Goal: Navigation & Orientation: Find specific page/section

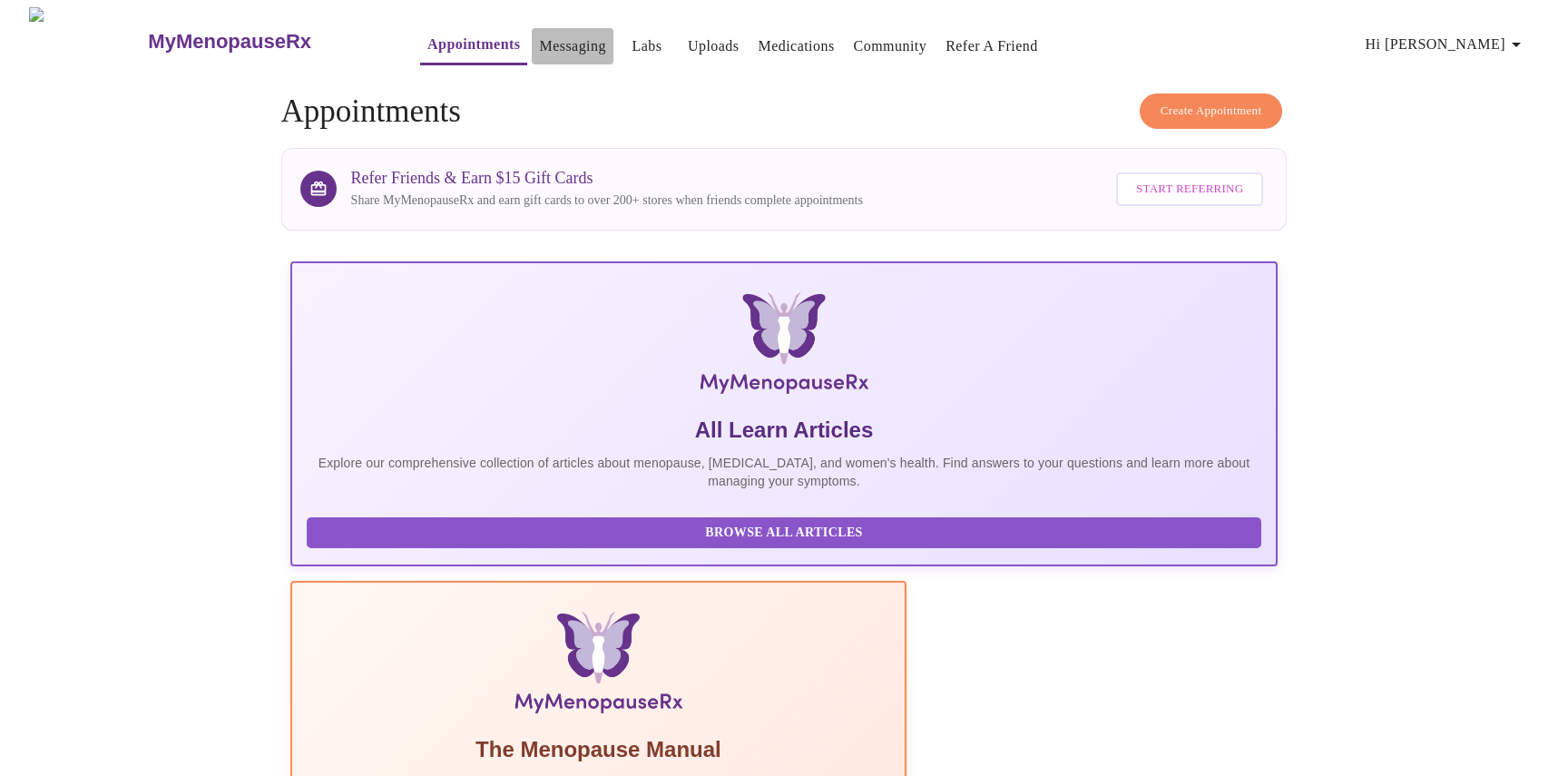
click at [539, 34] on link "Messaging" at bounding box center [572, 46] width 66 height 26
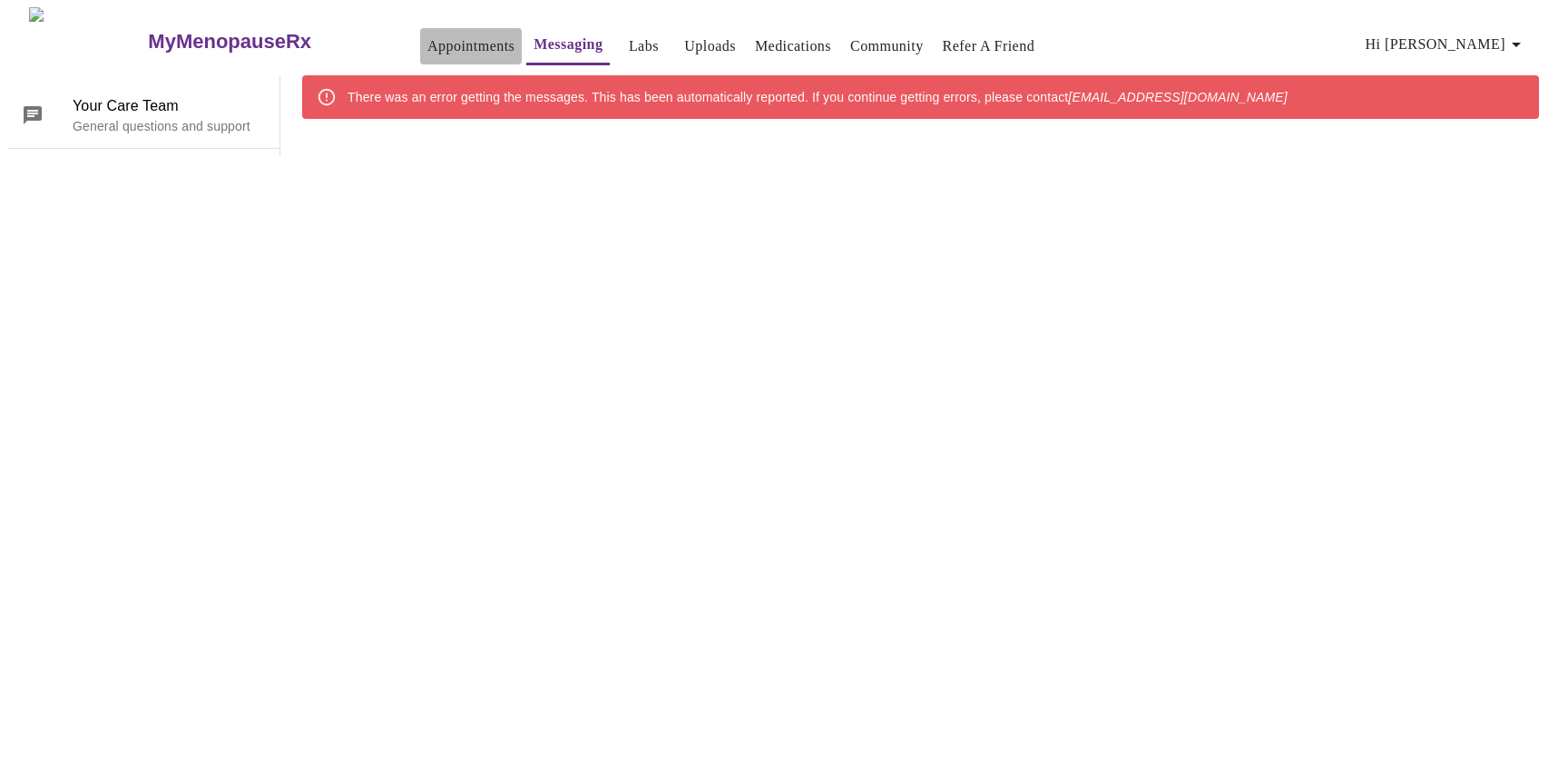
click at [428, 34] on link "Appointments" at bounding box center [471, 46] width 87 height 26
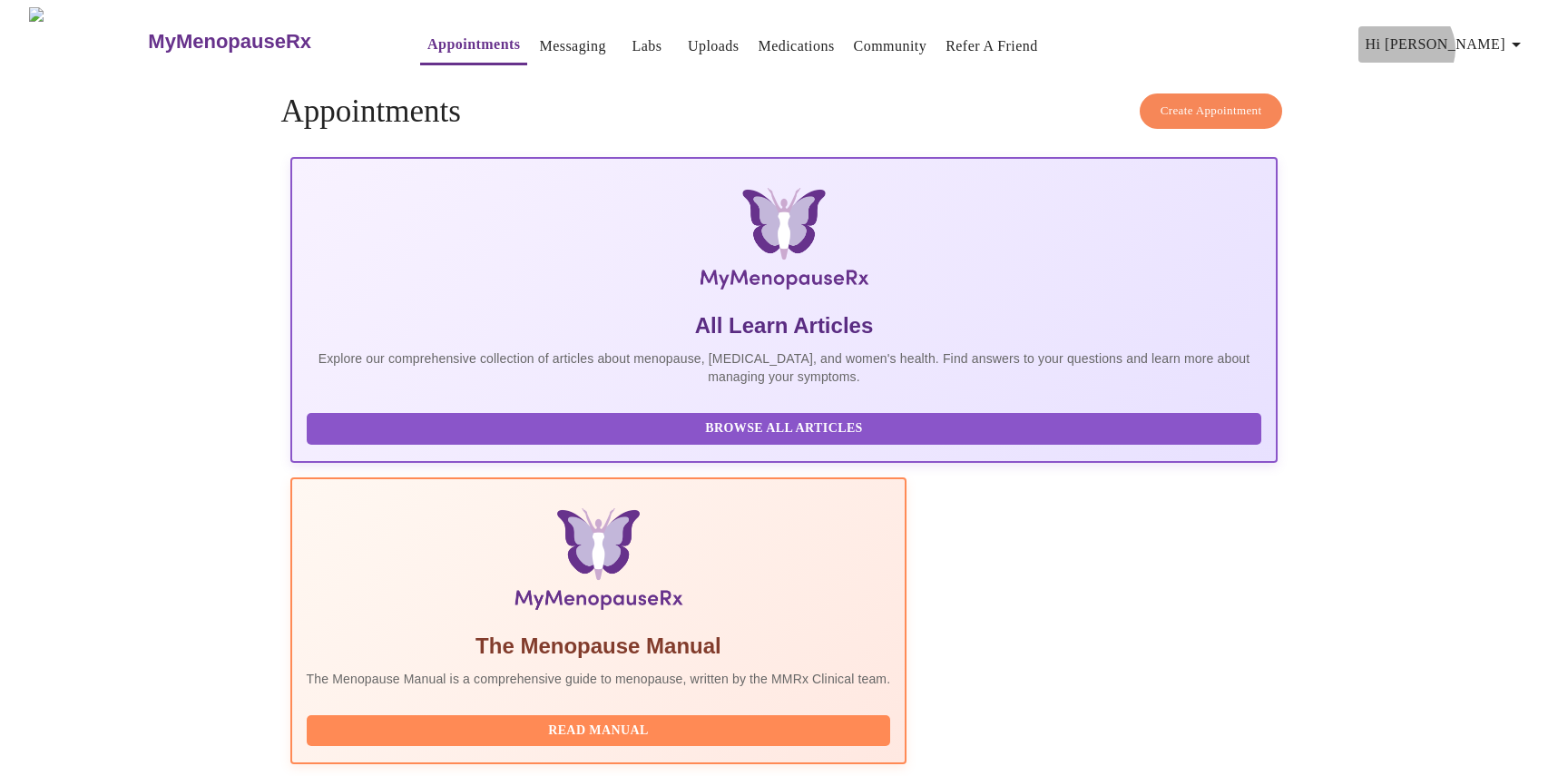
click at [1499, 42] on span "Hi [PERSON_NAME]" at bounding box center [1446, 44] width 162 height 26
click at [1480, 72] on li "Billing" at bounding box center [1498, 70] width 84 height 33
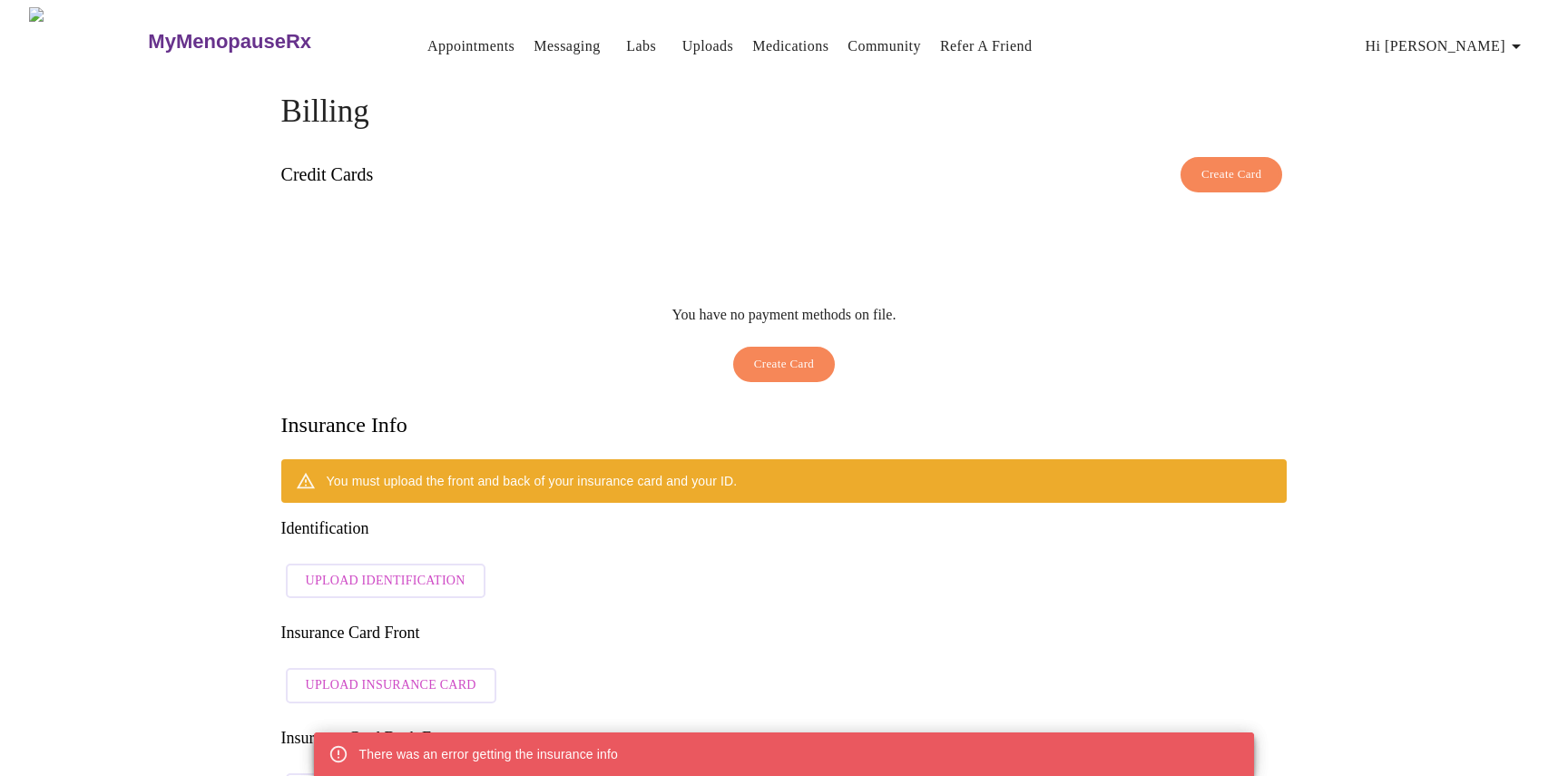
click at [1499, 40] on span "Hi [PERSON_NAME]" at bounding box center [1446, 46] width 162 height 26
click at [1497, 97] on li "Invoices" at bounding box center [1498, 104] width 84 height 33
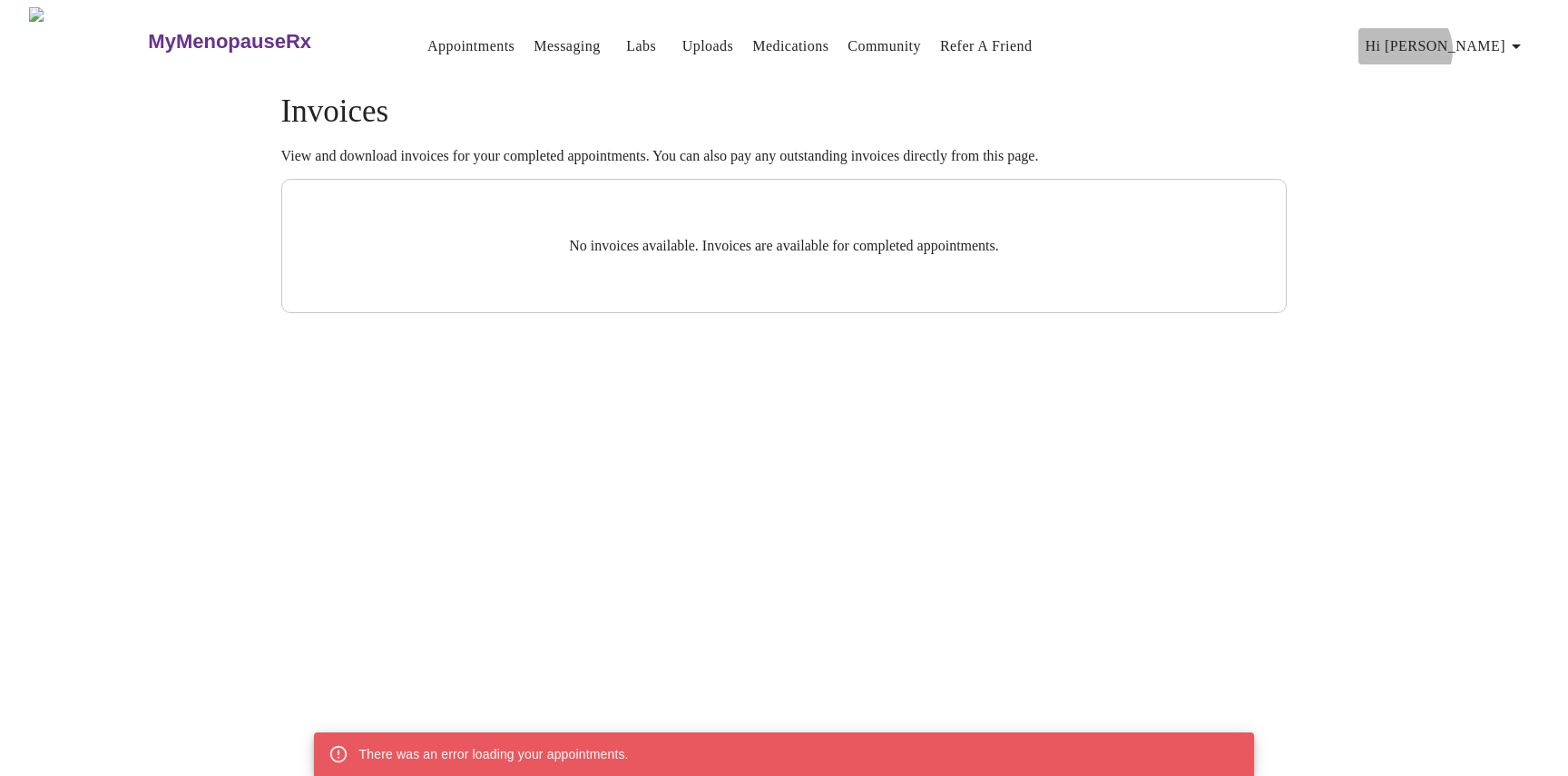
click at [1496, 43] on span "Hi [PERSON_NAME]" at bounding box center [1446, 46] width 162 height 26
click at [1154, 131] on div at bounding box center [784, 388] width 1568 height 776
click at [428, 42] on link "Appointments" at bounding box center [471, 46] width 87 height 26
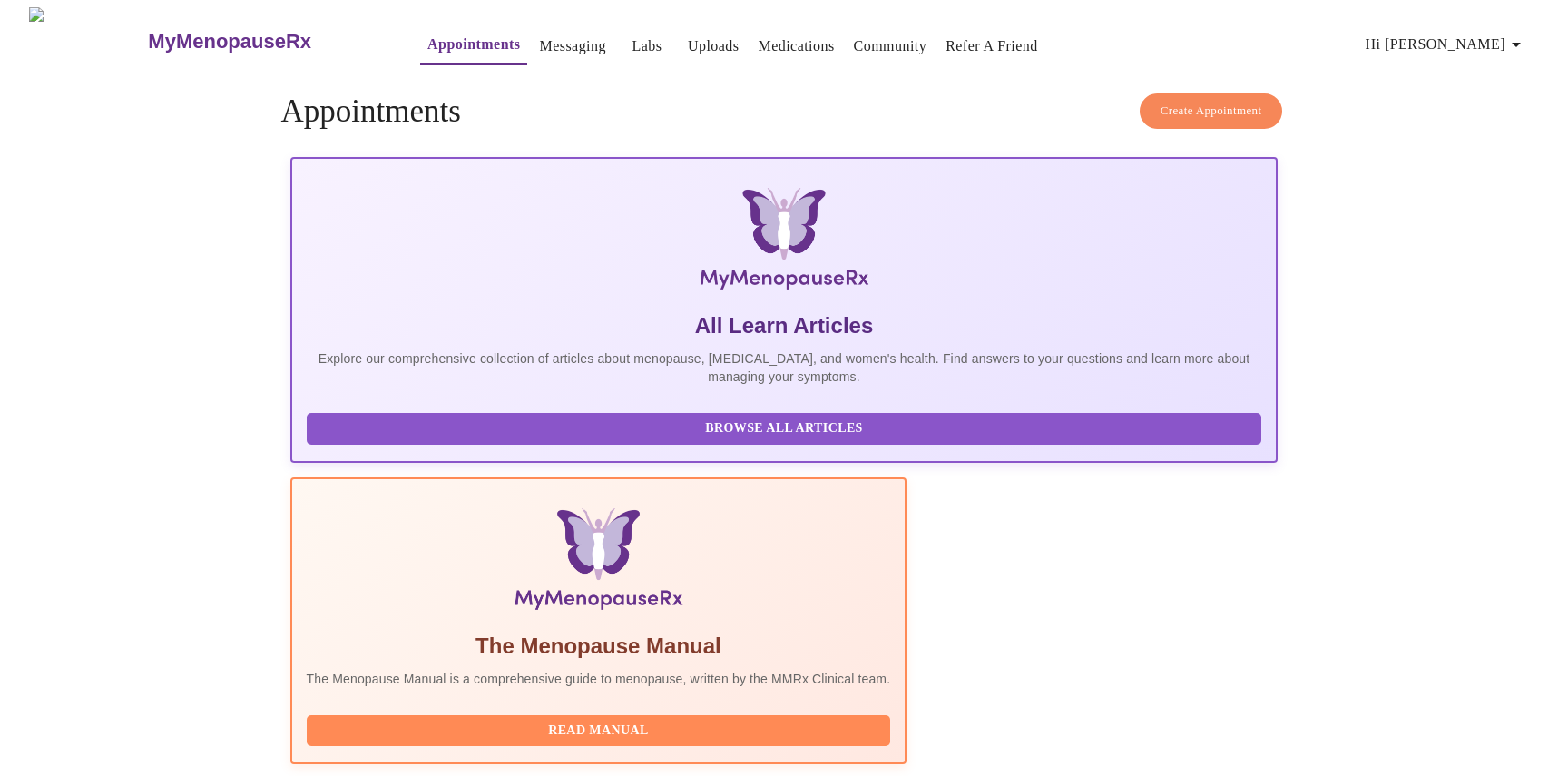
click at [539, 37] on link "Messaging" at bounding box center [572, 46] width 66 height 26
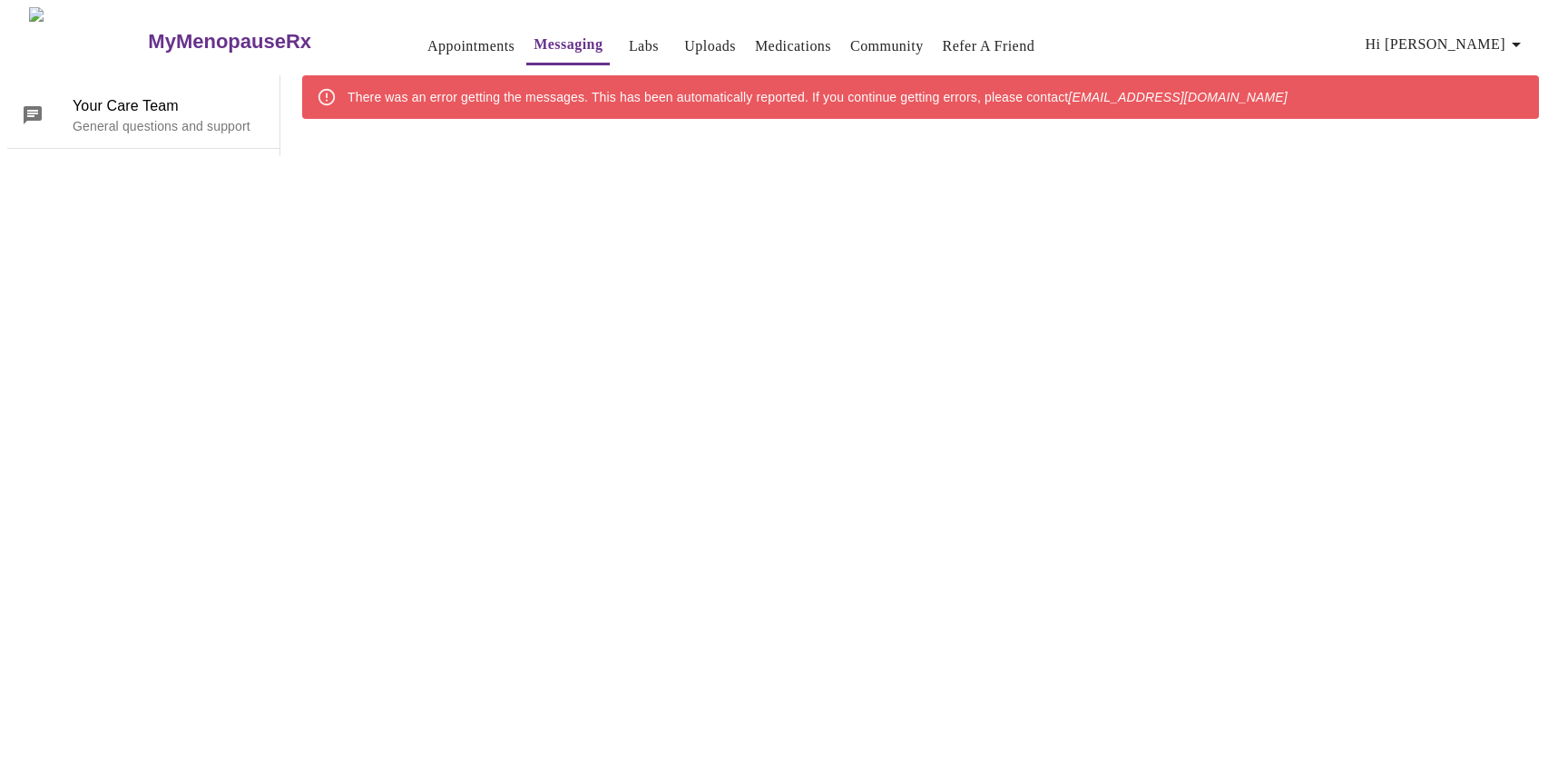
click at [629, 41] on link "Labs" at bounding box center [644, 46] width 30 height 26
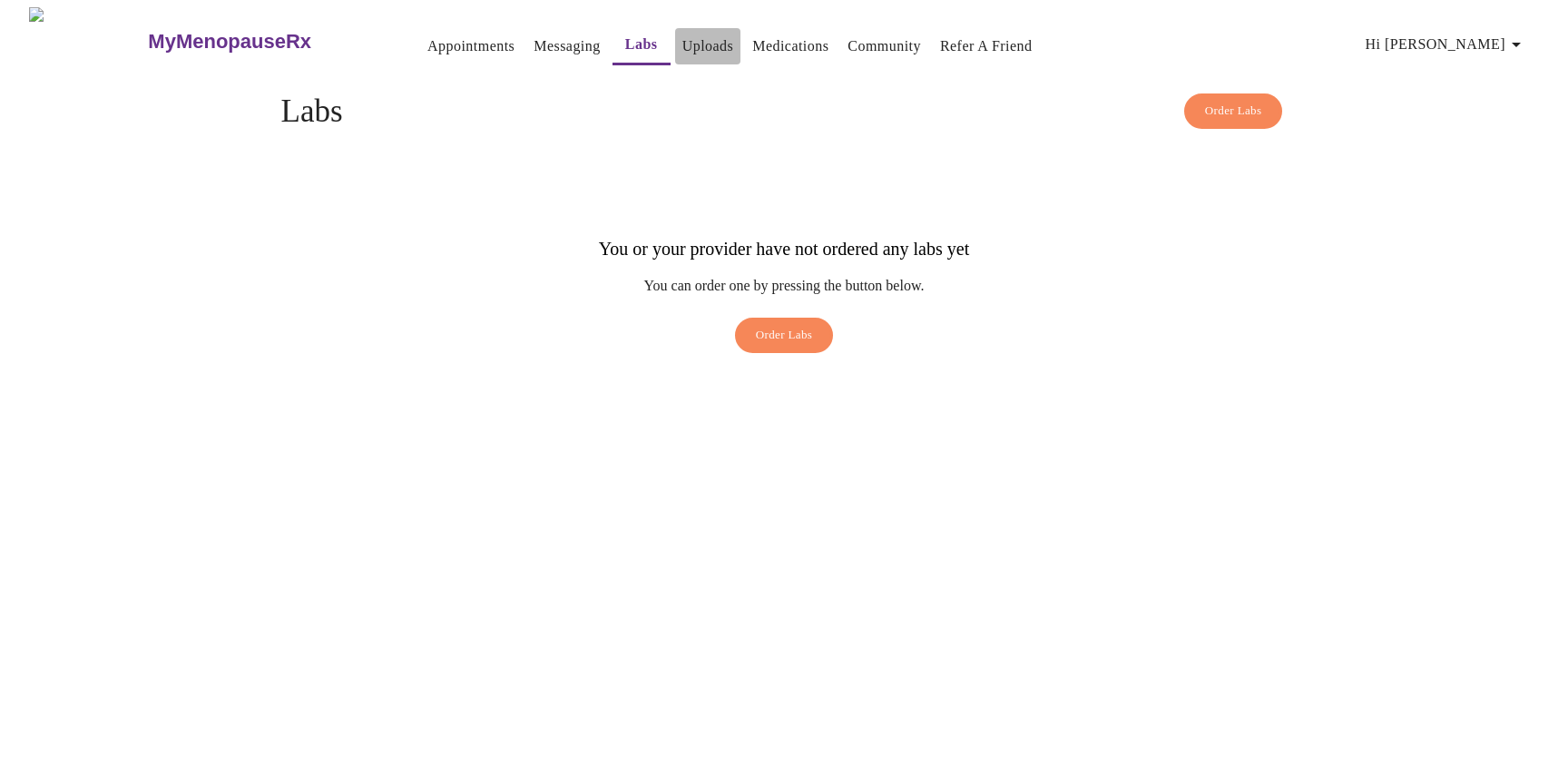
click at [683, 40] on link "Uploads" at bounding box center [708, 46] width 51 height 26
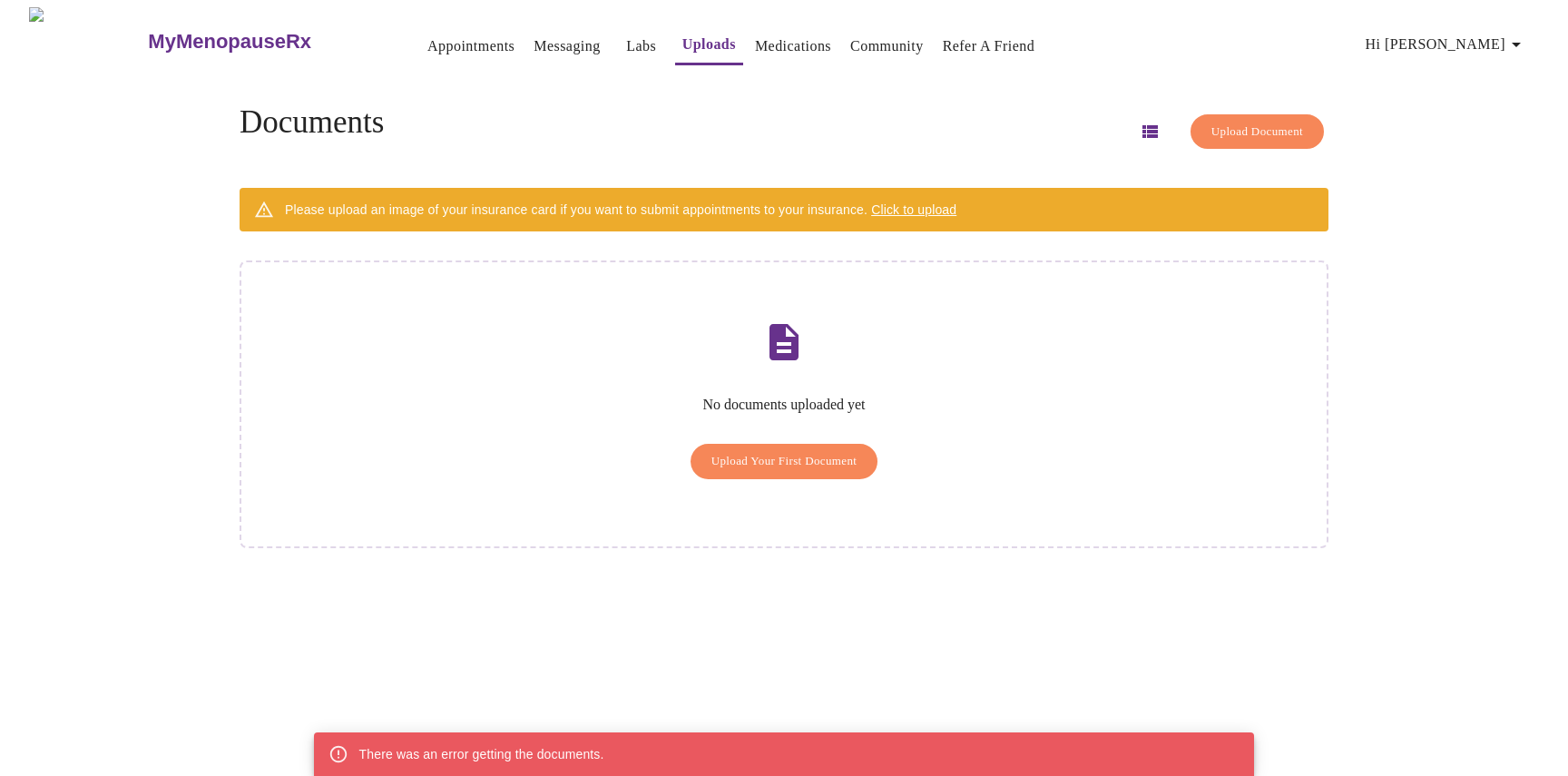
click at [755, 43] on link "Medications" at bounding box center [792, 46] width 76 height 26
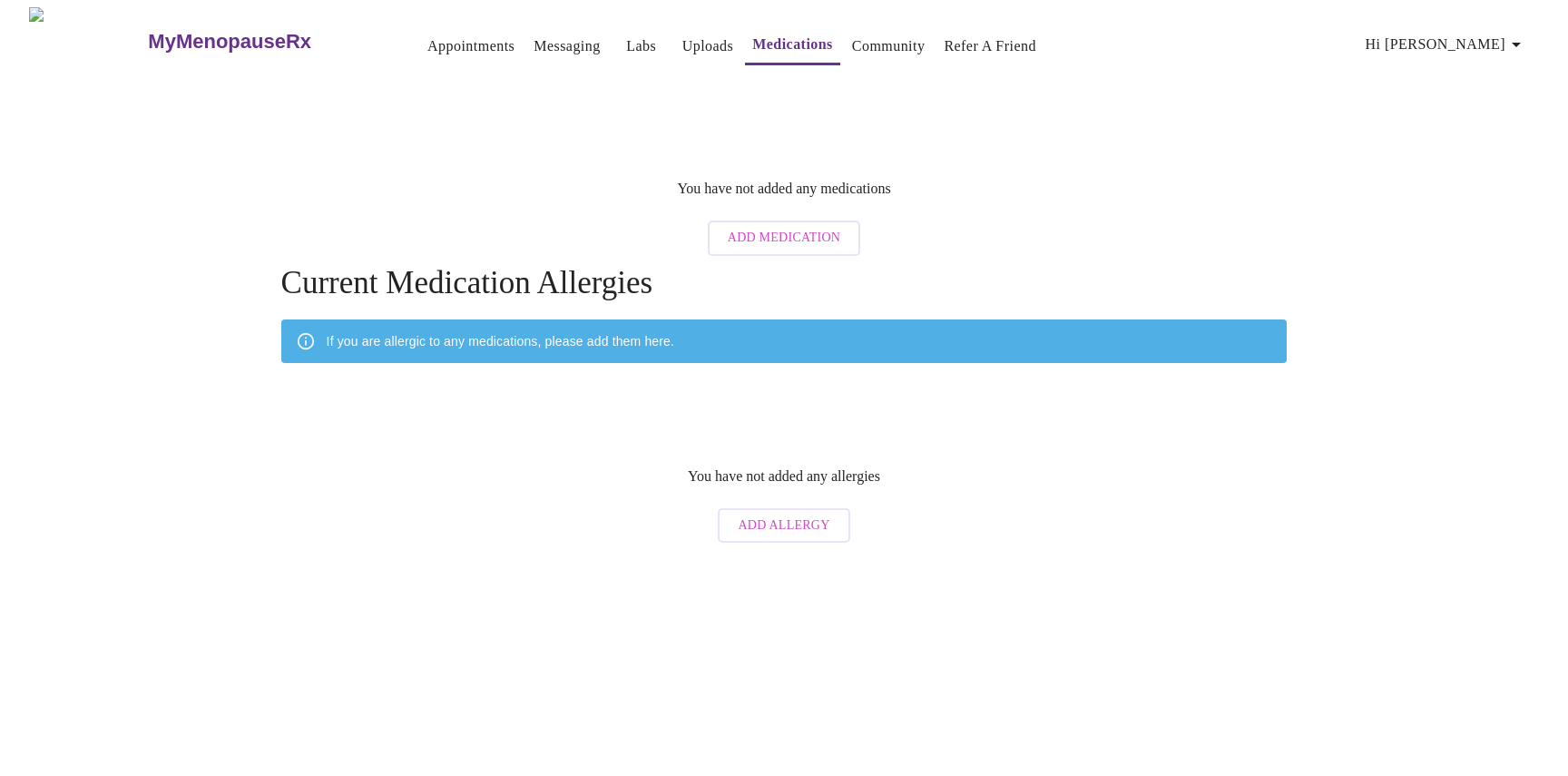
click at [162, 36] on h3 "MyMenopauseRx" at bounding box center [229, 42] width 163 height 24
